Goal: Task Accomplishment & Management: Use online tool/utility

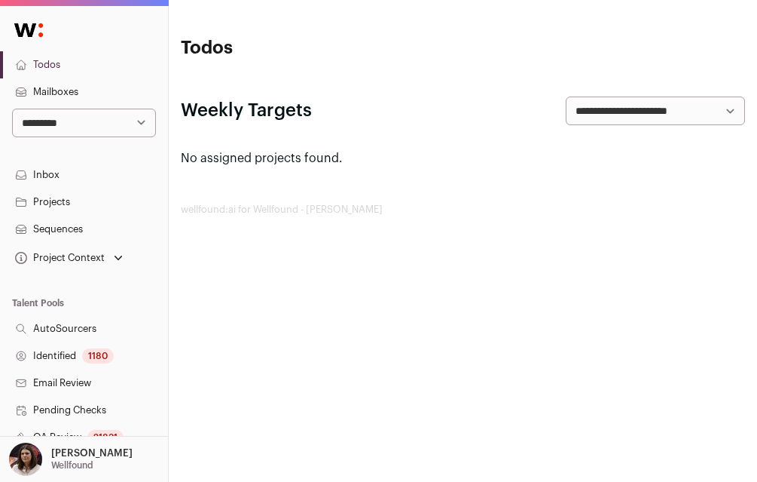
scroll to position [386, 0]
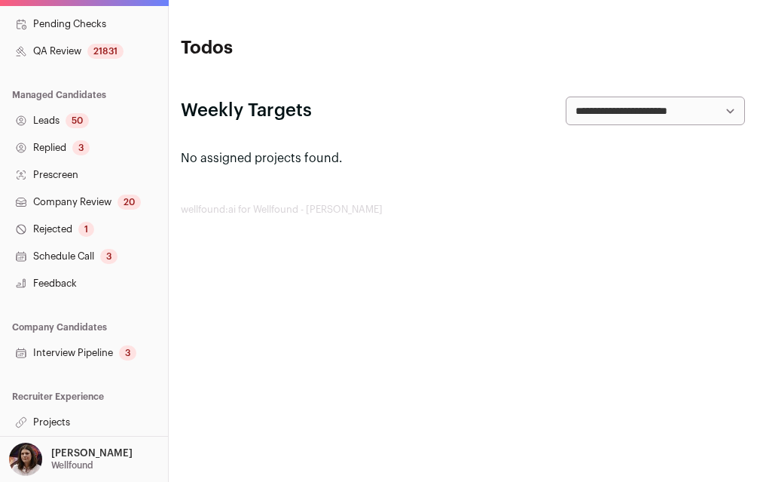
click at [60, 419] on link "Projects" at bounding box center [84, 421] width 168 height 27
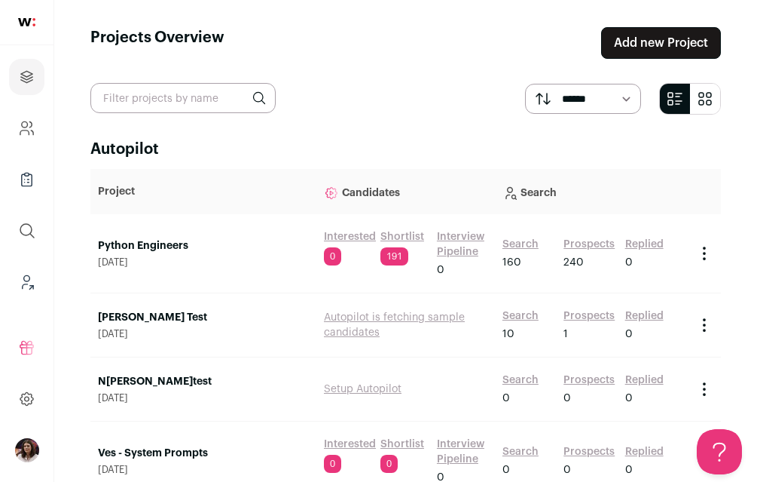
click at [170, 97] on input "text" at bounding box center [182, 98] width 185 height 30
type input "recruiter"
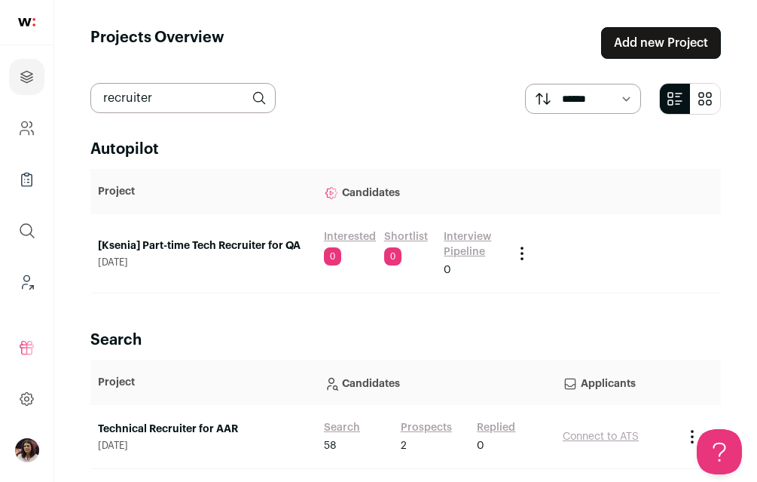
click at [196, 428] on link "Technical Recruiter for AAR" at bounding box center [203, 428] width 211 height 15
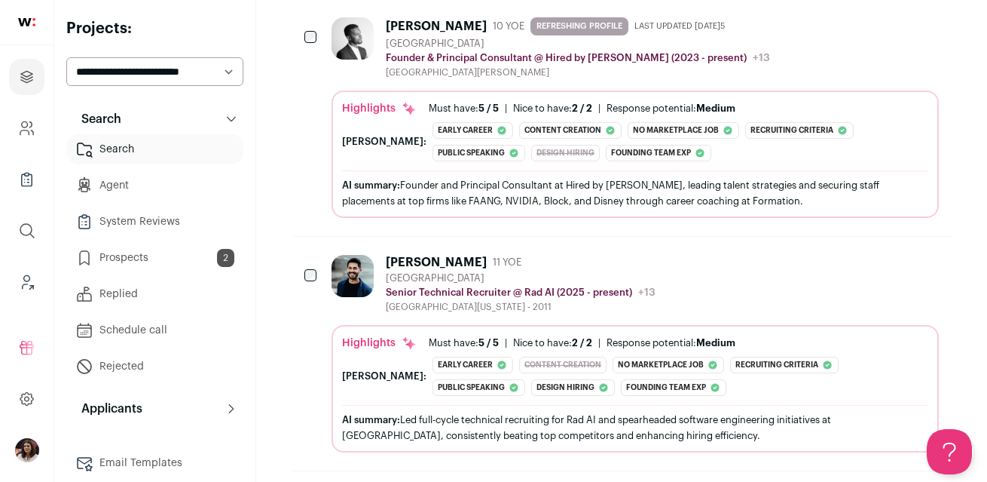
scroll to position [1216, 0]
click at [459, 258] on div "[PERSON_NAME] 11 YOE" at bounding box center [521, 260] width 270 height 15
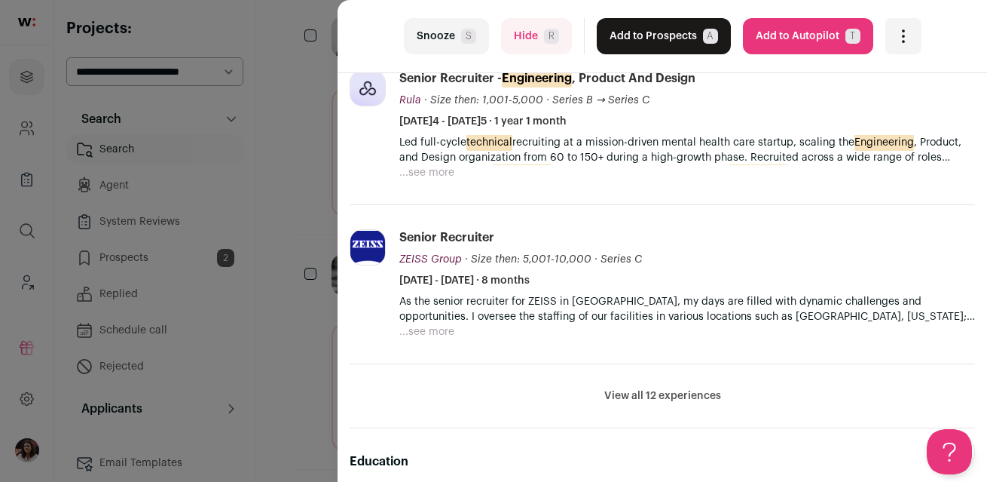
scroll to position [599, 0]
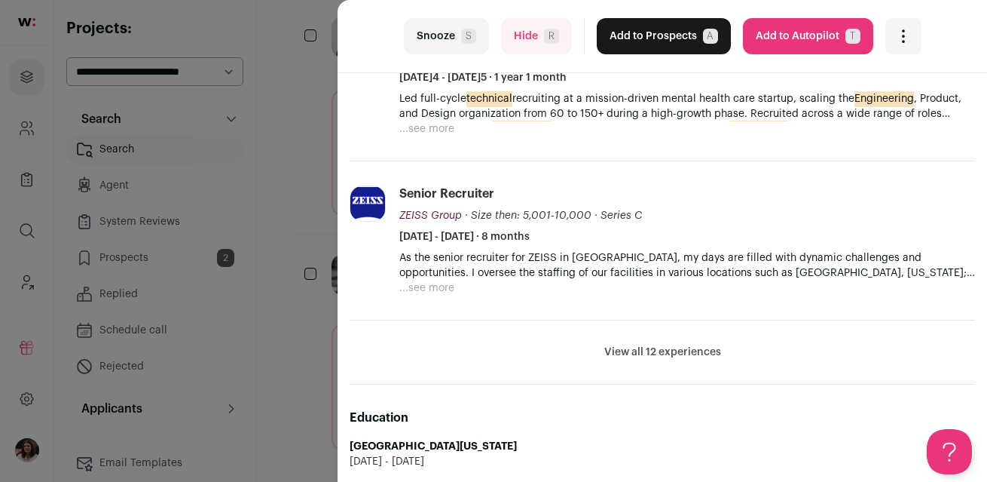
click at [676, 352] on button "View all 12 experiences" at bounding box center [662, 351] width 117 height 15
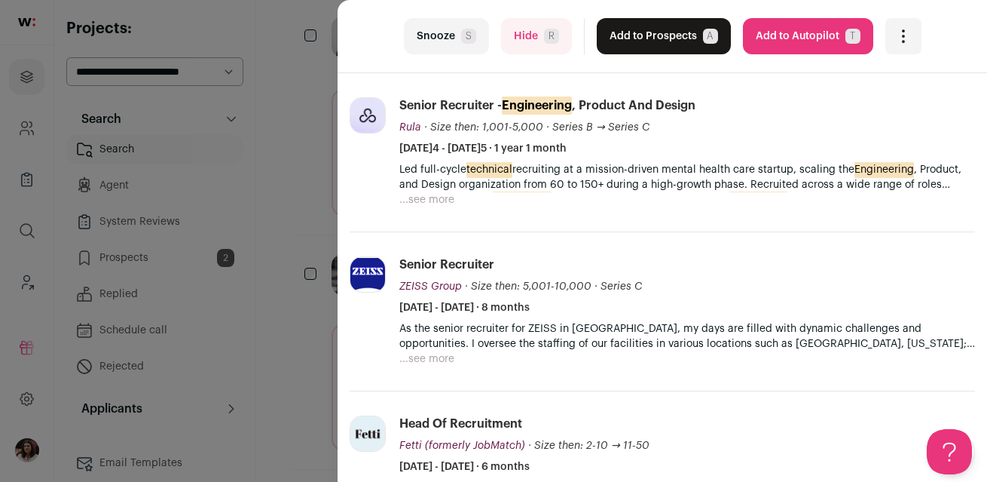
scroll to position [0, 0]
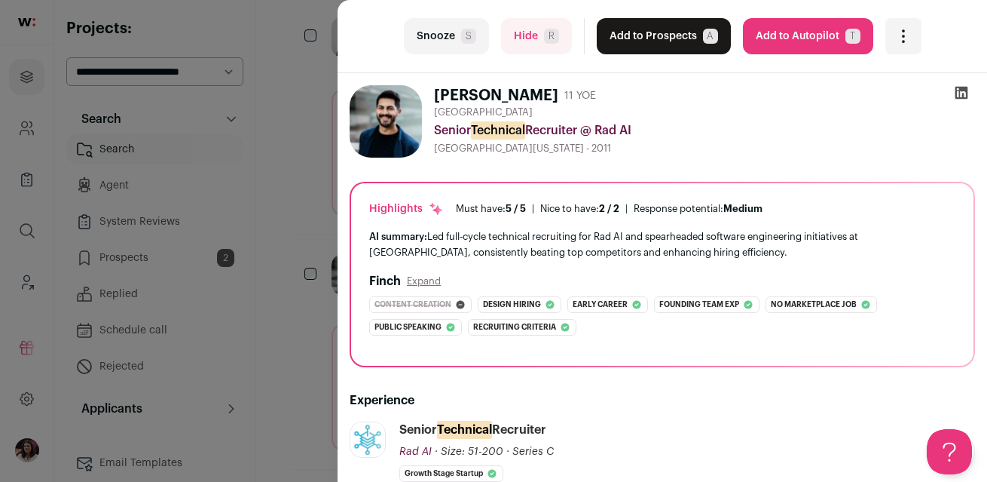
click at [757, 112] on div "[GEOGRAPHIC_DATA]" at bounding box center [704, 112] width 541 height 12
click at [757, 87] on icon at bounding box center [962, 93] width 13 height 13
click at [283, 279] on div "last Snooze S Hide R Add to Prospects A Are you sure? [PERSON_NAME] is already …" at bounding box center [493, 241] width 987 height 482
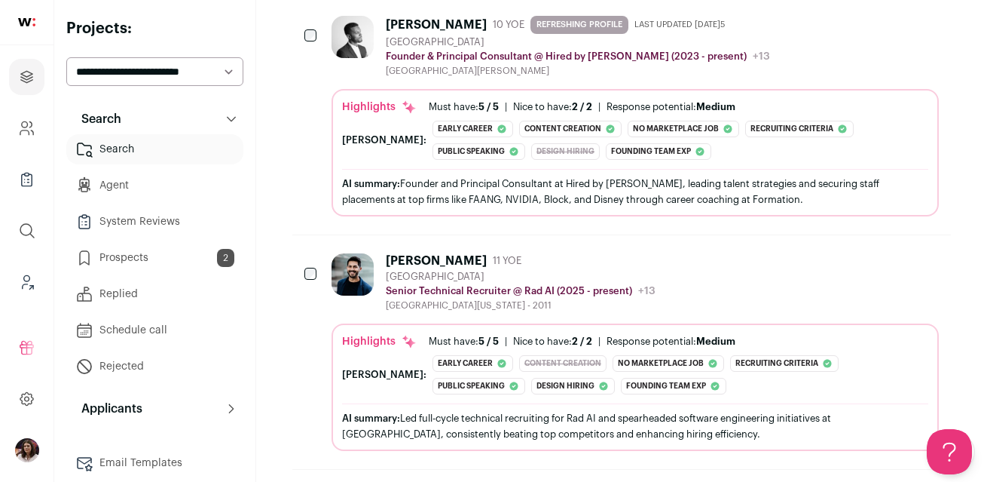
click at [757, 302] on div "[PERSON_NAME] 11 YOE [GEOGRAPHIC_DATA] Senior Technical Recruiter @ Rad AI (202…" at bounding box center [635, 282] width 607 height 58
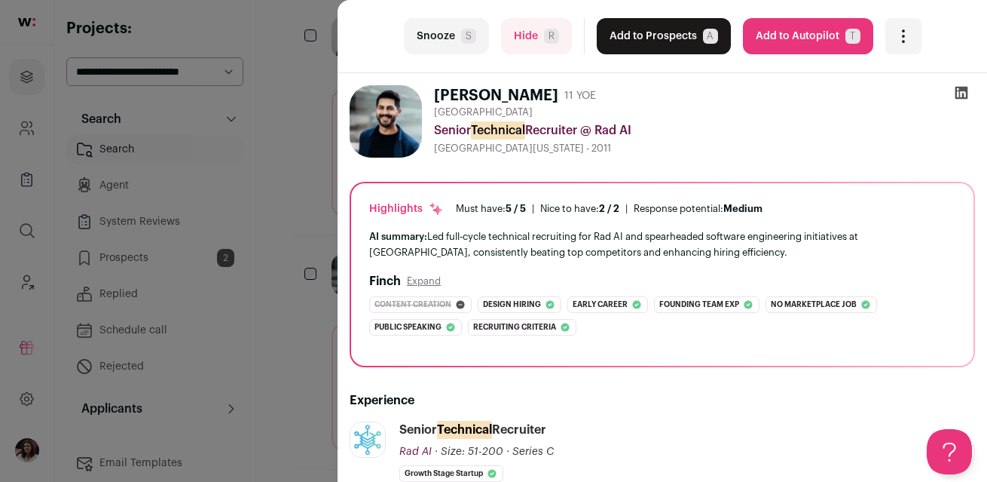
click at [523, 35] on button "Hide R" at bounding box center [536, 36] width 71 height 36
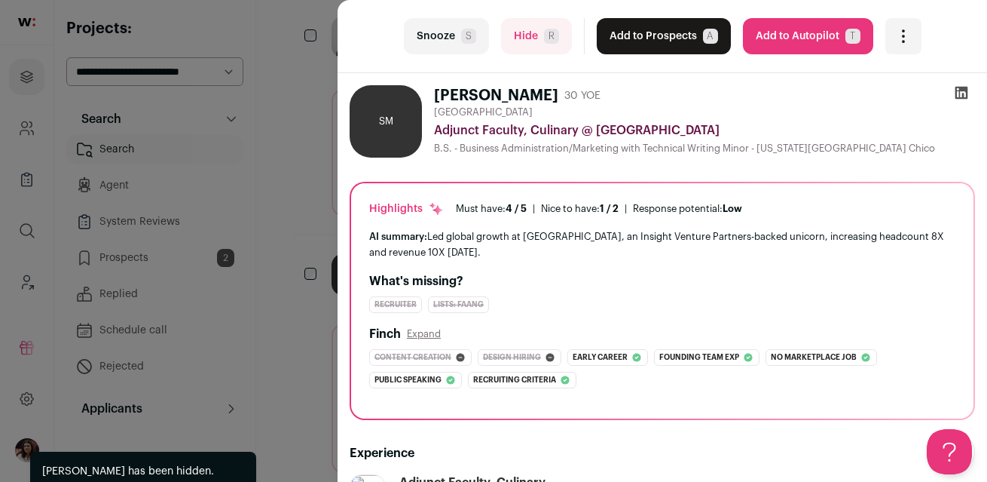
click at [304, 350] on div "last Snooze S Hide R Add to Prospects A Are you sure? [PERSON_NAME] is already …" at bounding box center [493, 241] width 987 height 482
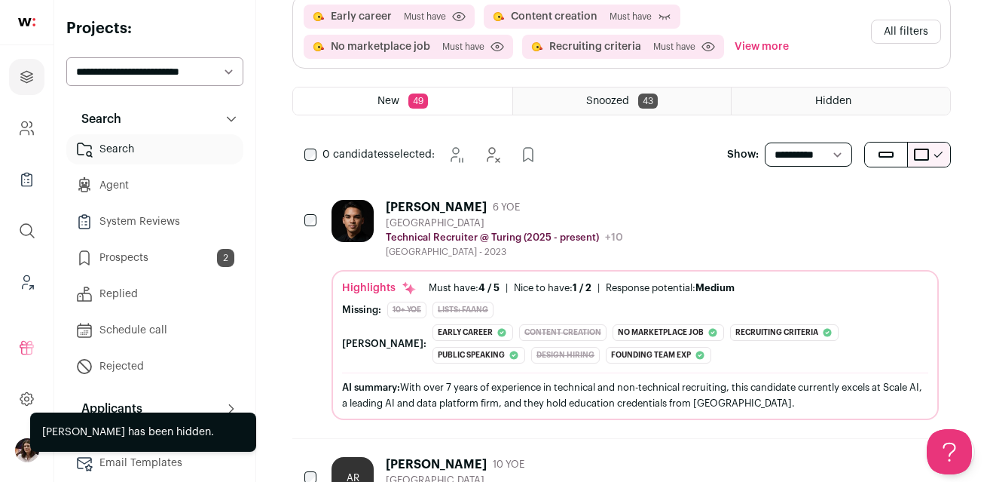
scroll to position [388, 0]
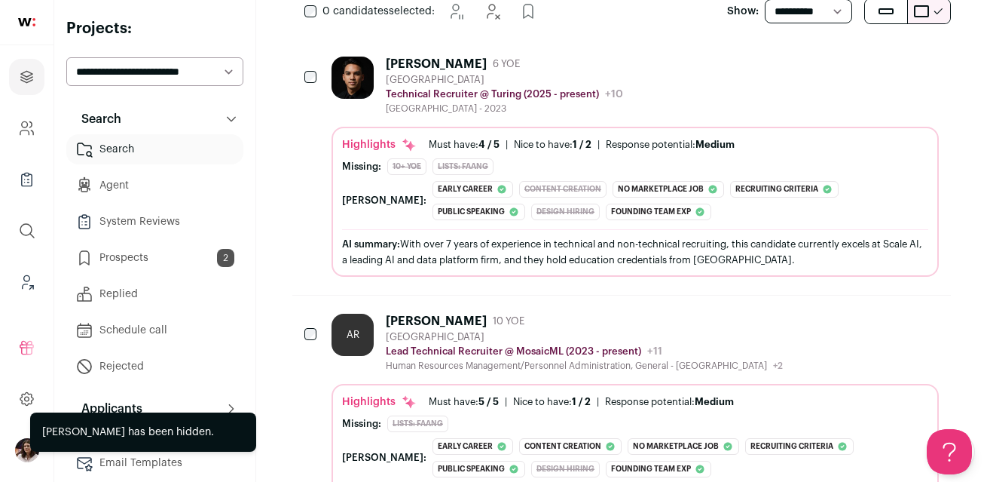
click at [579, 72] on div "[PERSON_NAME] 6 YOE [GEOGRAPHIC_DATA] Technical Recruiter @ Turing (2025 - pres…" at bounding box center [504, 86] width 237 height 58
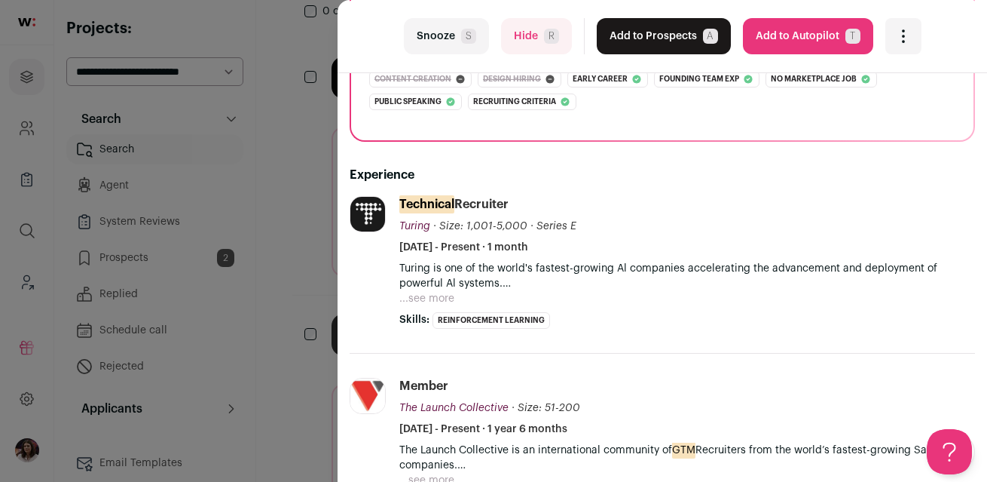
scroll to position [200, 0]
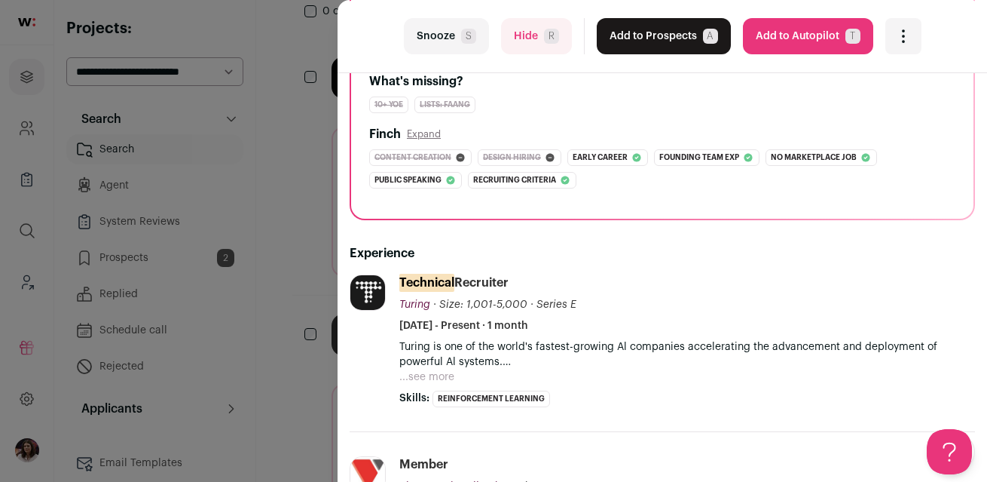
click at [447, 366] on p "Turing is one of the world's fastest-growing Al companies accelerating the adva…" at bounding box center [687, 354] width 576 height 30
click at [447, 371] on button "...see more" at bounding box center [426, 376] width 55 height 15
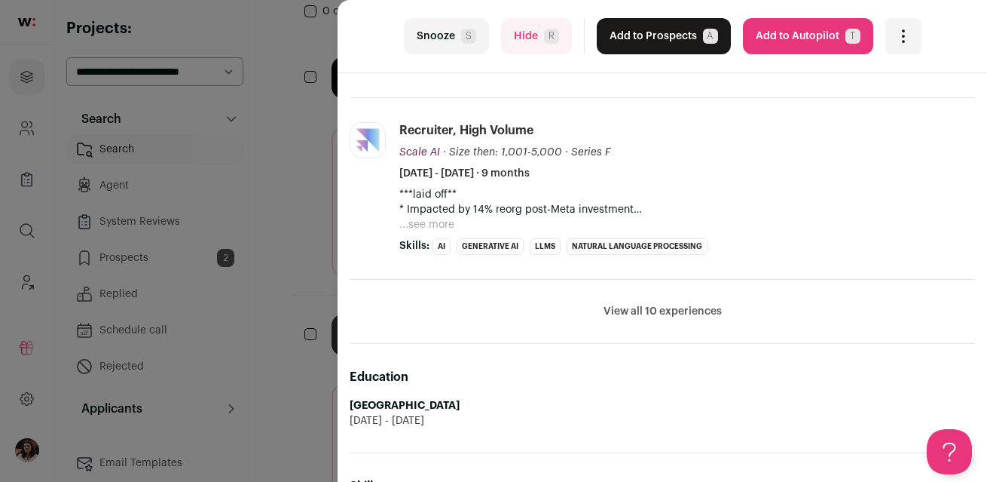
scroll to position [841, 0]
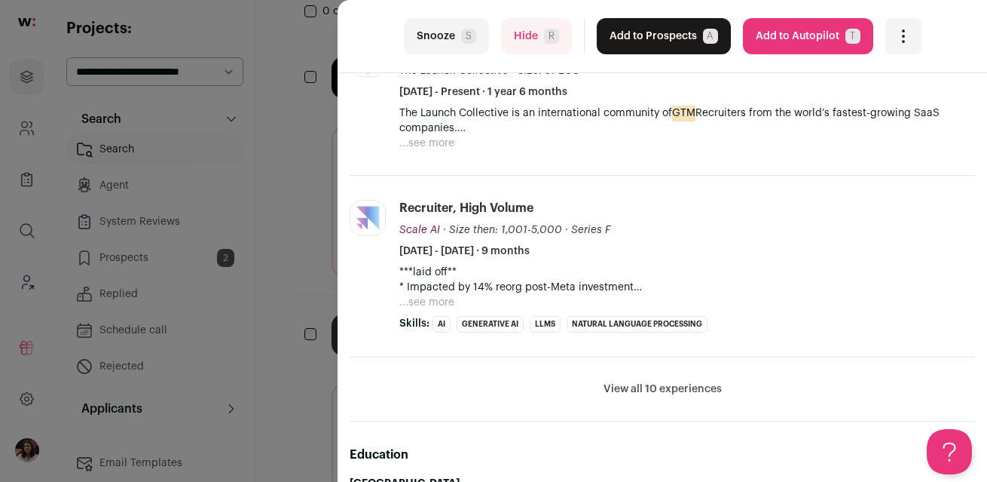
click at [637, 382] on button "View all 10 experiences" at bounding box center [663, 388] width 118 height 15
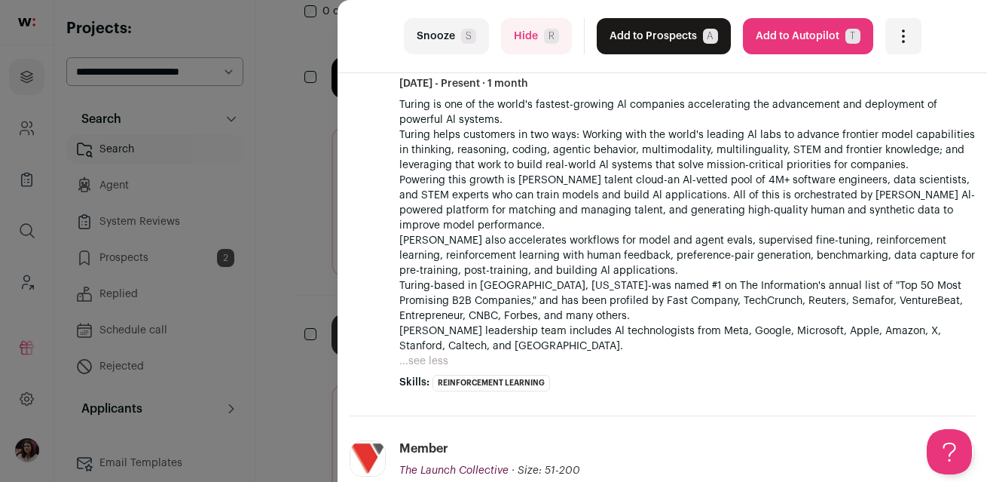
scroll to position [0, 0]
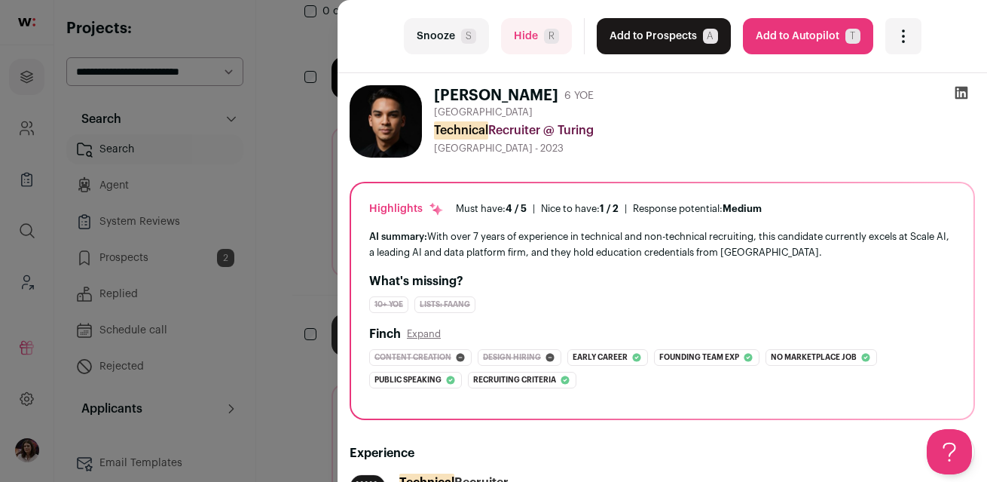
click at [757, 98] on icon at bounding box center [961, 92] width 15 height 15
drag, startPoint x: 427, startPoint y: 96, endPoint x: 477, endPoint y: 96, distance: 49.7
click at [477, 96] on div "[PERSON_NAME] 6 YOE [GEOGRAPHIC_DATA] Technical Recruiter @ Turing [GEOGRAPHIC_…" at bounding box center [663, 121] width 626 height 72
drag, startPoint x: 484, startPoint y: 96, endPoint x: 431, endPoint y: 96, distance: 52.8
click at [431, 96] on div "[PERSON_NAME] 6 YOE [GEOGRAPHIC_DATA] Technical Recruiter @ Turing [GEOGRAPHIC_…" at bounding box center [663, 121] width 626 height 72
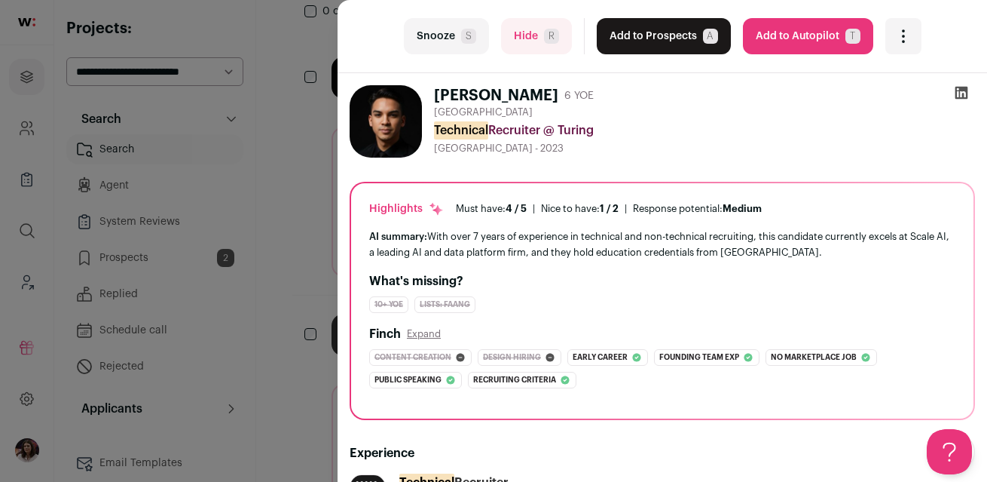
copy h1 "[PERSON_NAME]"
click at [550, 41] on span "R" at bounding box center [551, 36] width 15 height 15
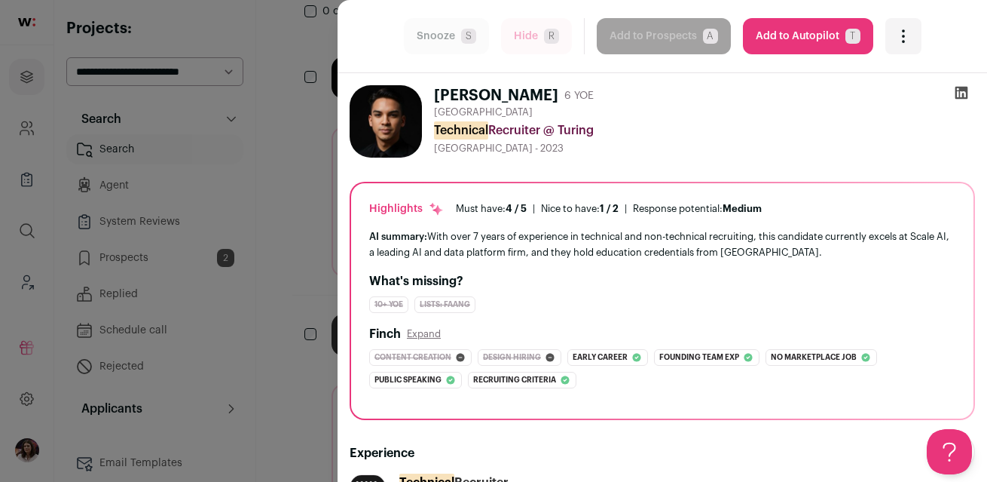
click at [301, 225] on div "last Snooze S Hide R Add to Prospects A Are you sure? [PERSON_NAME] is already …" at bounding box center [493, 241] width 987 height 482
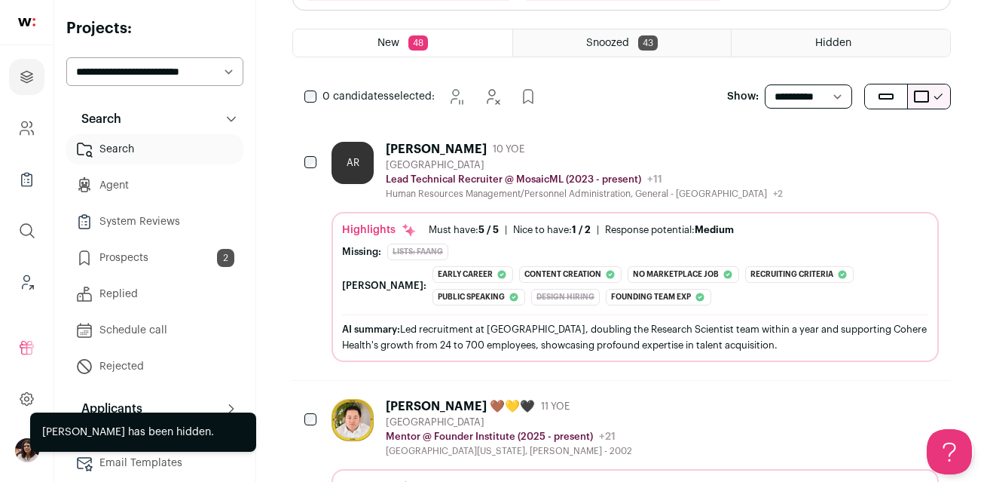
scroll to position [337, 0]
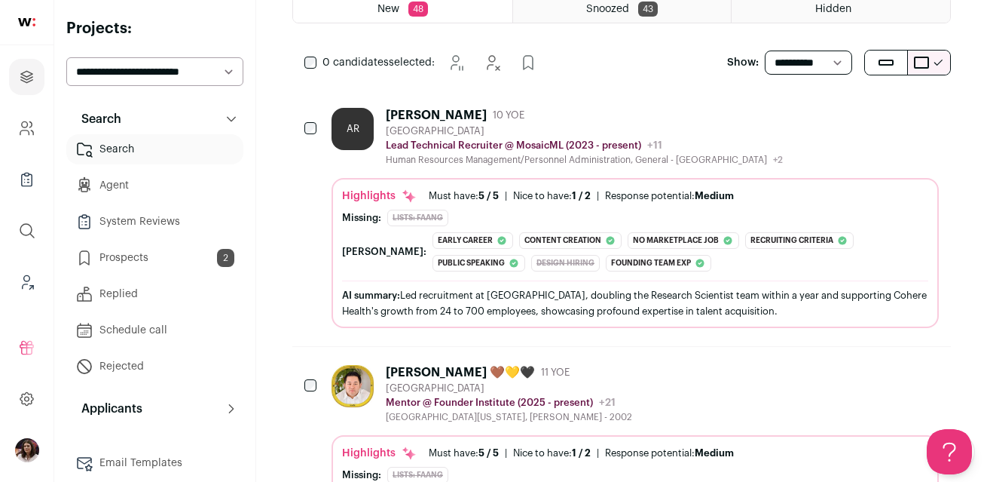
click at [661, 281] on div "AI summary: Led recruitment at MosaicML, doubling the Research Scientist team w…" at bounding box center [635, 302] width 586 height 44
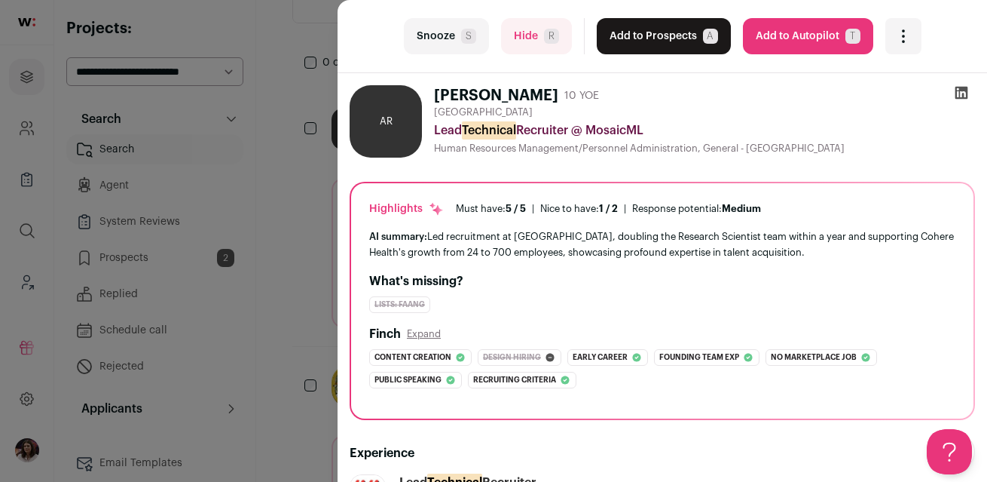
click at [757, 89] on icon at bounding box center [961, 92] width 15 height 15
click at [542, 38] on button "Hide R" at bounding box center [536, 36] width 71 height 36
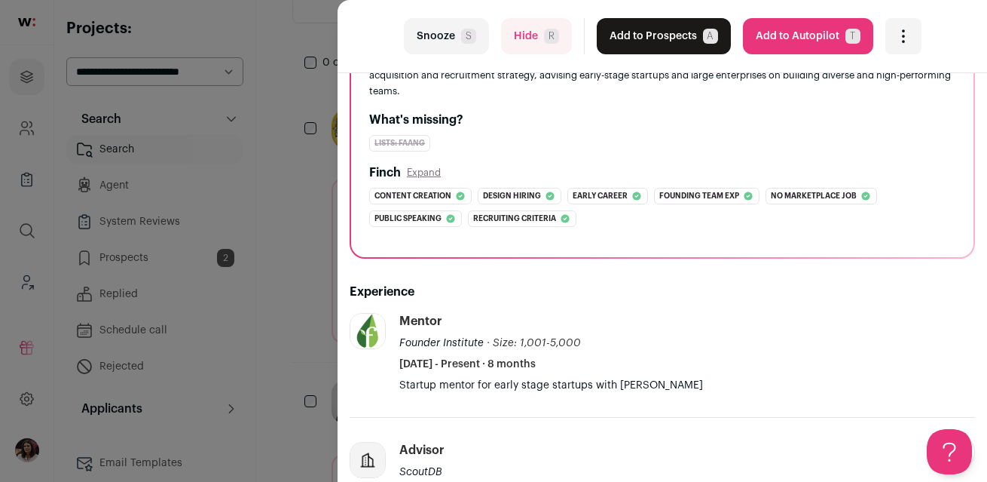
scroll to position [0, 0]
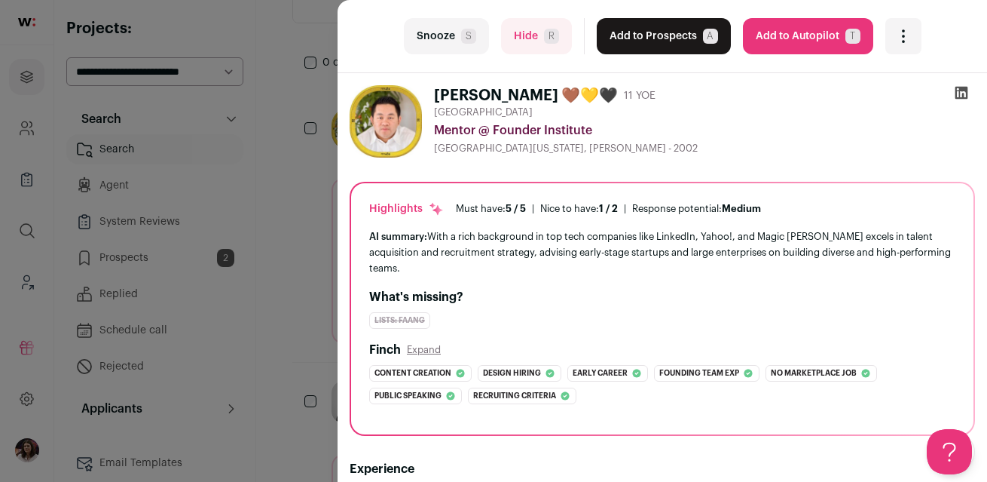
click at [757, 87] on icon at bounding box center [962, 93] width 13 height 13
click at [538, 35] on button "Hide R" at bounding box center [536, 36] width 71 height 36
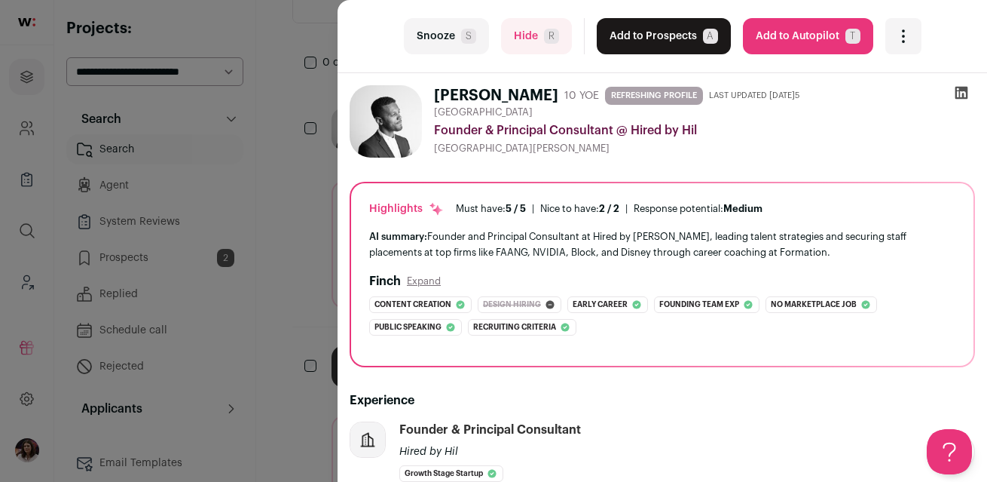
click at [443, 32] on button "Snooze S" at bounding box center [446, 36] width 85 height 36
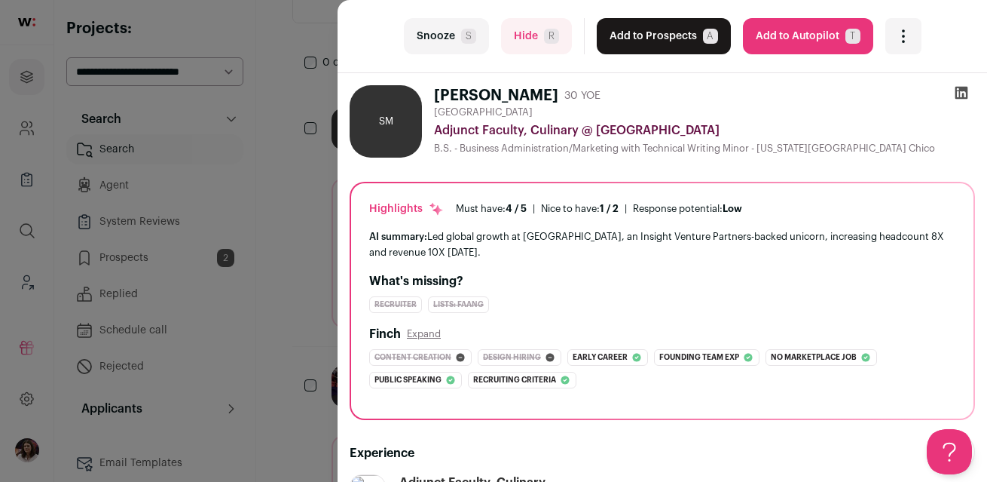
click at [522, 35] on button "Hide R" at bounding box center [536, 36] width 71 height 36
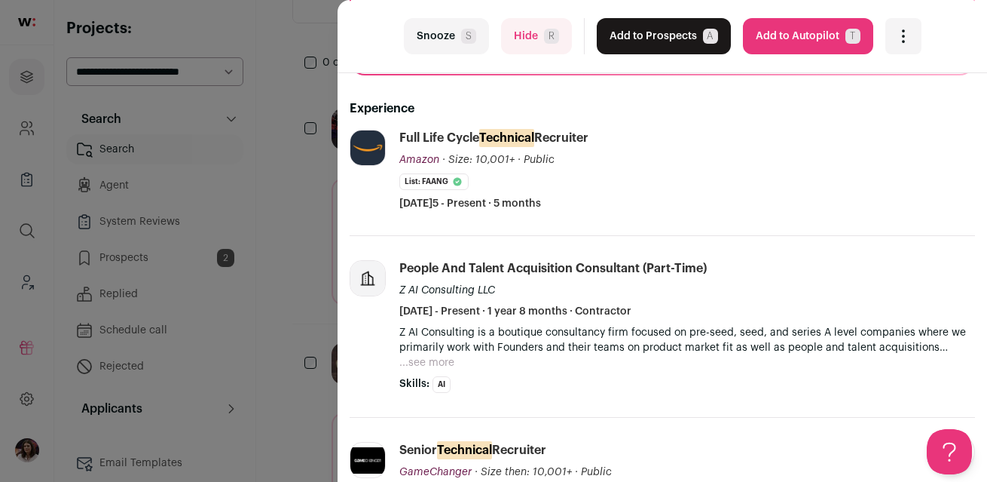
scroll to position [257, 0]
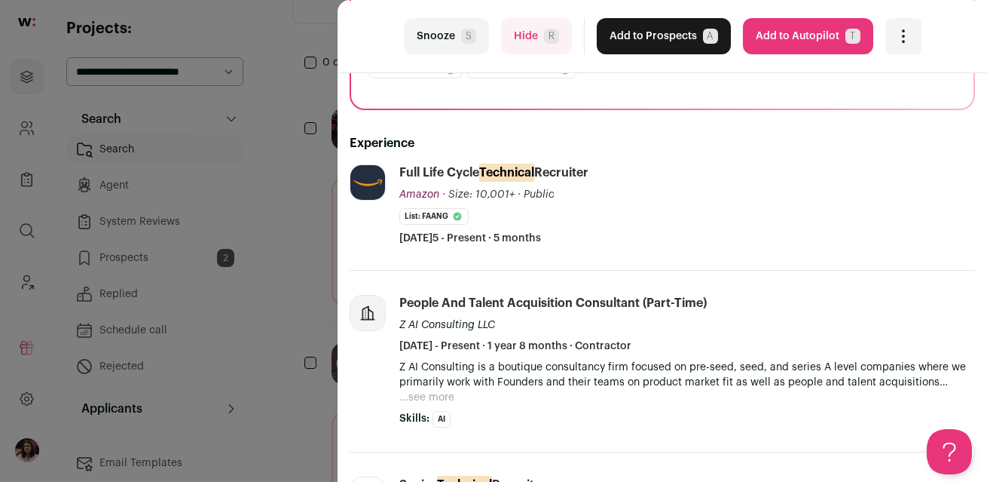
click at [436, 26] on button "Snooze S" at bounding box center [446, 36] width 85 height 36
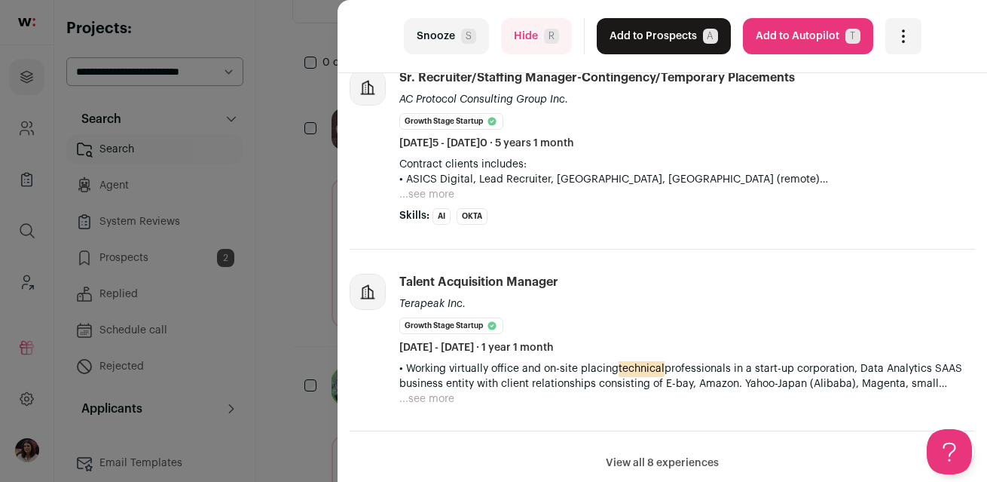
scroll to position [595, 0]
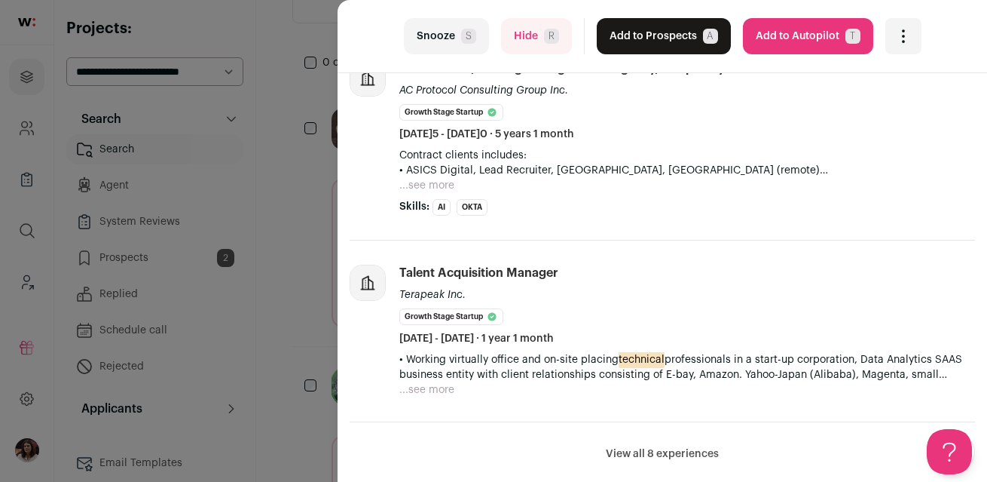
click at [589, 222] on li "Sr. Recruiter/Staffing Manager-Contingency/Temporary placements AC Protocol Con…" at bounding box center [663, 138] width 626 height 204
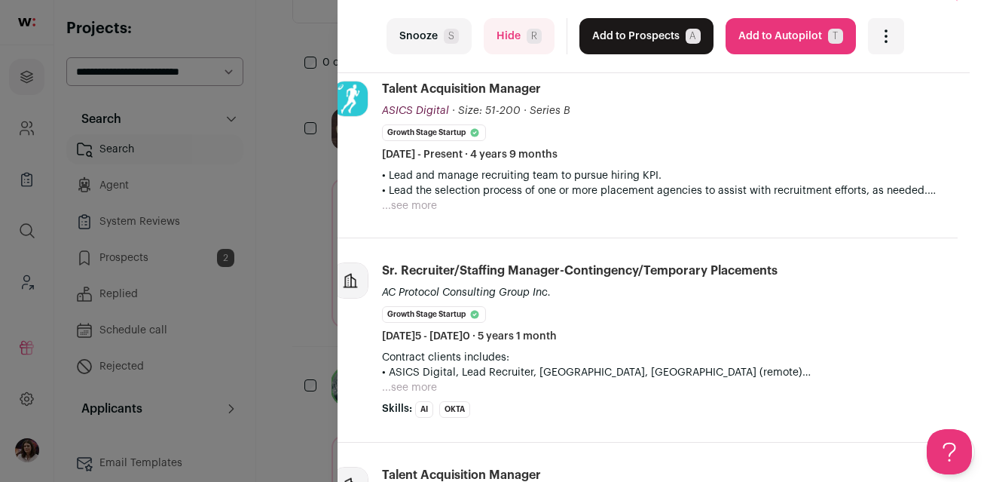
scroll to position [0, 17]
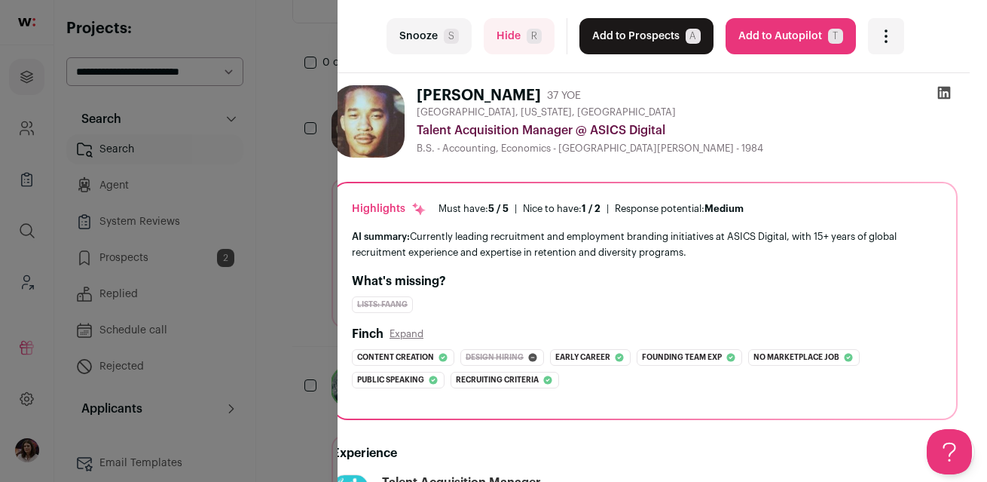
click at [757, 89] on icon at bounding box center [944, 92] width 15 height 15
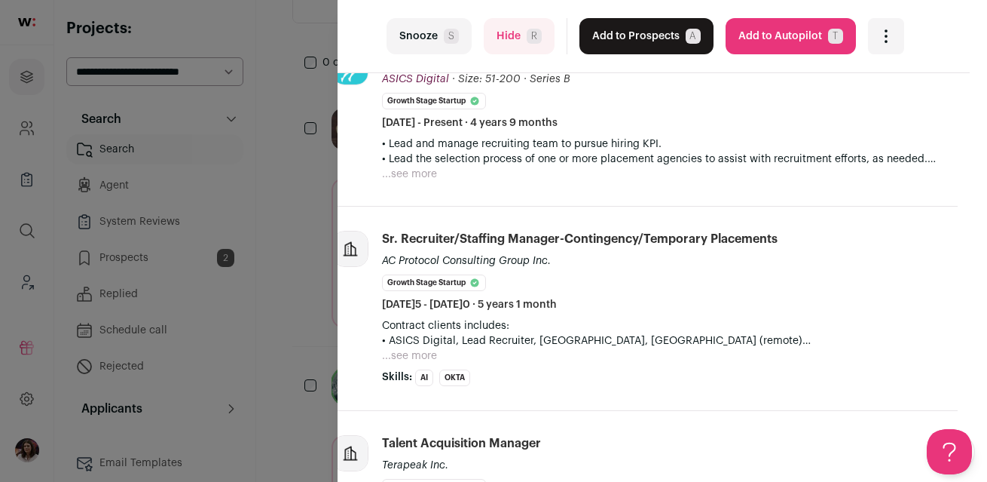
scroll to position [560, 17]
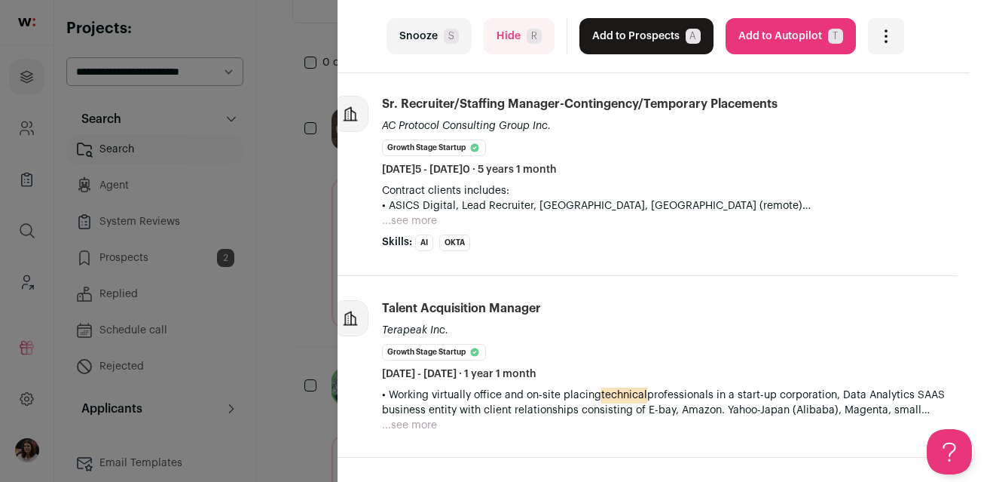
click at [438, 35] on button "Snooze S" at bounding box center [429, 36] width 85 height 36
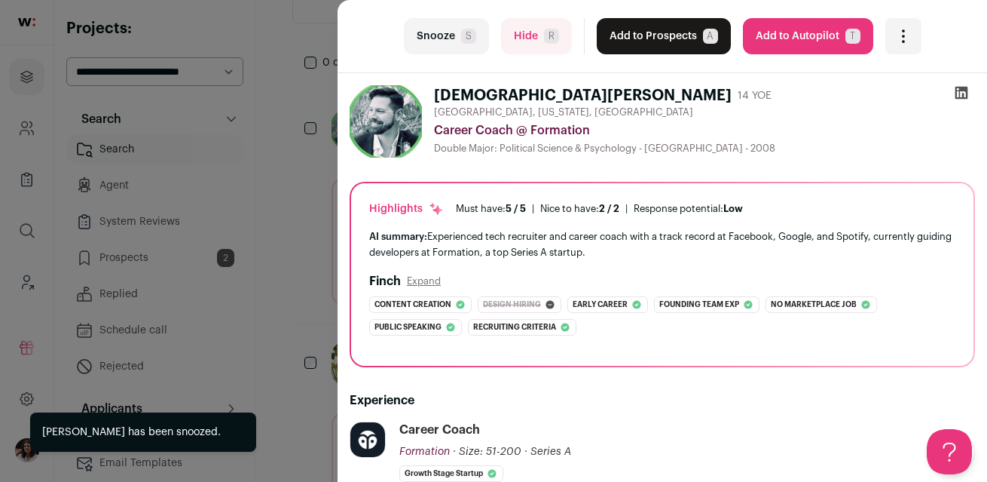
click at [294, 305] on div "last Snooze S Hide R Add to Prospects A Are you sure? [PERSON_NAME] is already …" at bounding box center [493, 241] width 987 height 482
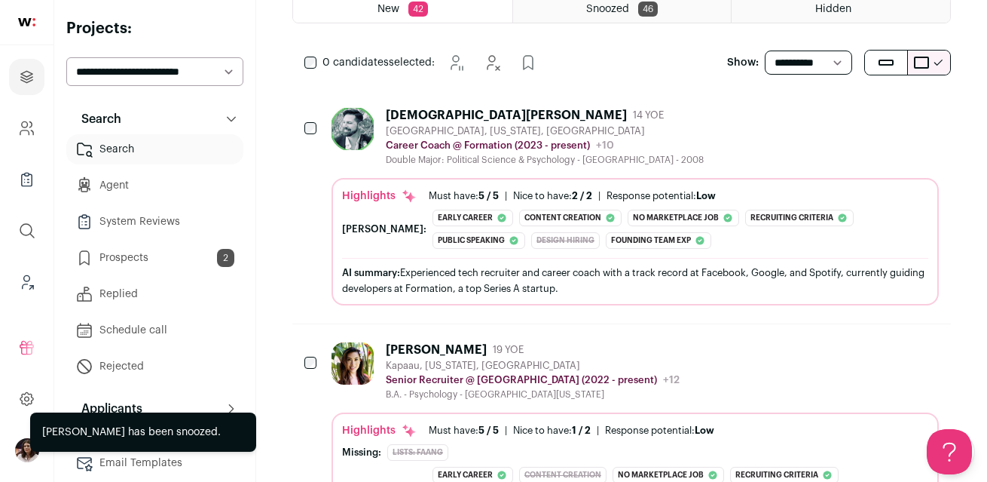
click at [718, 187] on div "Highlights Must have: 5 / 5 How many must haves have been fulfilled? | [GEOGRAP…" at bounding box center [635, 241] width 607 height 127
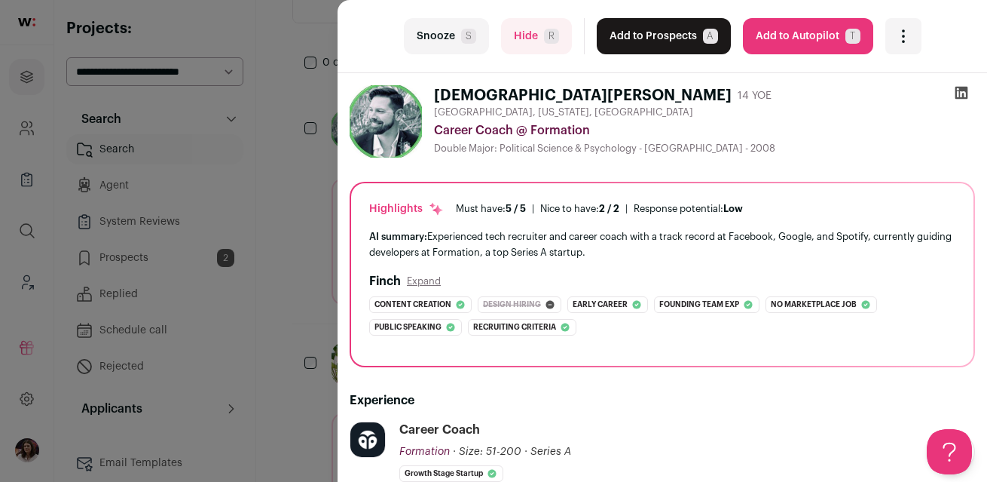
click at [757, 90] on icon at bounding box center [962, 93] width 13 height 13
